Goal: Task Accomplishment & Management: Manage account settings

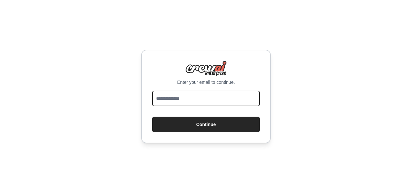
click at [178, 101] on input "email" at bounding box center [206, 98] width 108 height 16
type input "**********"
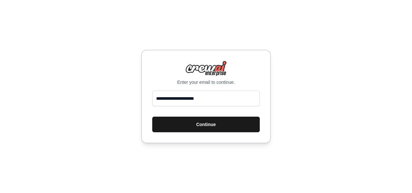
click at [191, 127] on button "Continue" at bounding box center [206, 124] width 108 height 16
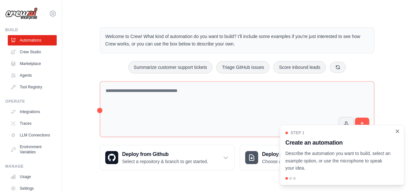
click at [398, 131] on icon "Close walkthrough" at bounding box center [398, 131] width 6 height 6
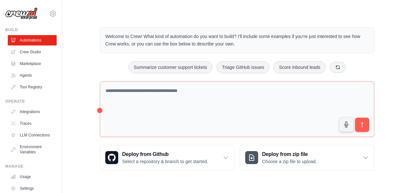
click at [412, 87] on html "[EMAIL_ADDRESS][DOMAIN_NAME] Settings Build Automations Crew Studio" at bounding box center [206, 96] width 412 height 193
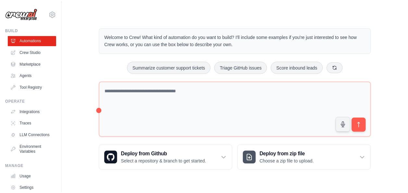
scroll to position [40, 0]
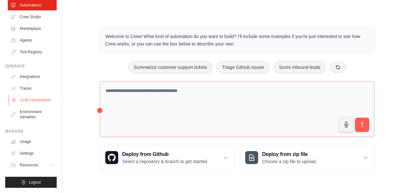
click at [44, 95] on link "LLM Connections" at bounding box center [32, 100] width 49 height 10
